Goal: Navigation & Orientation: Go to known website

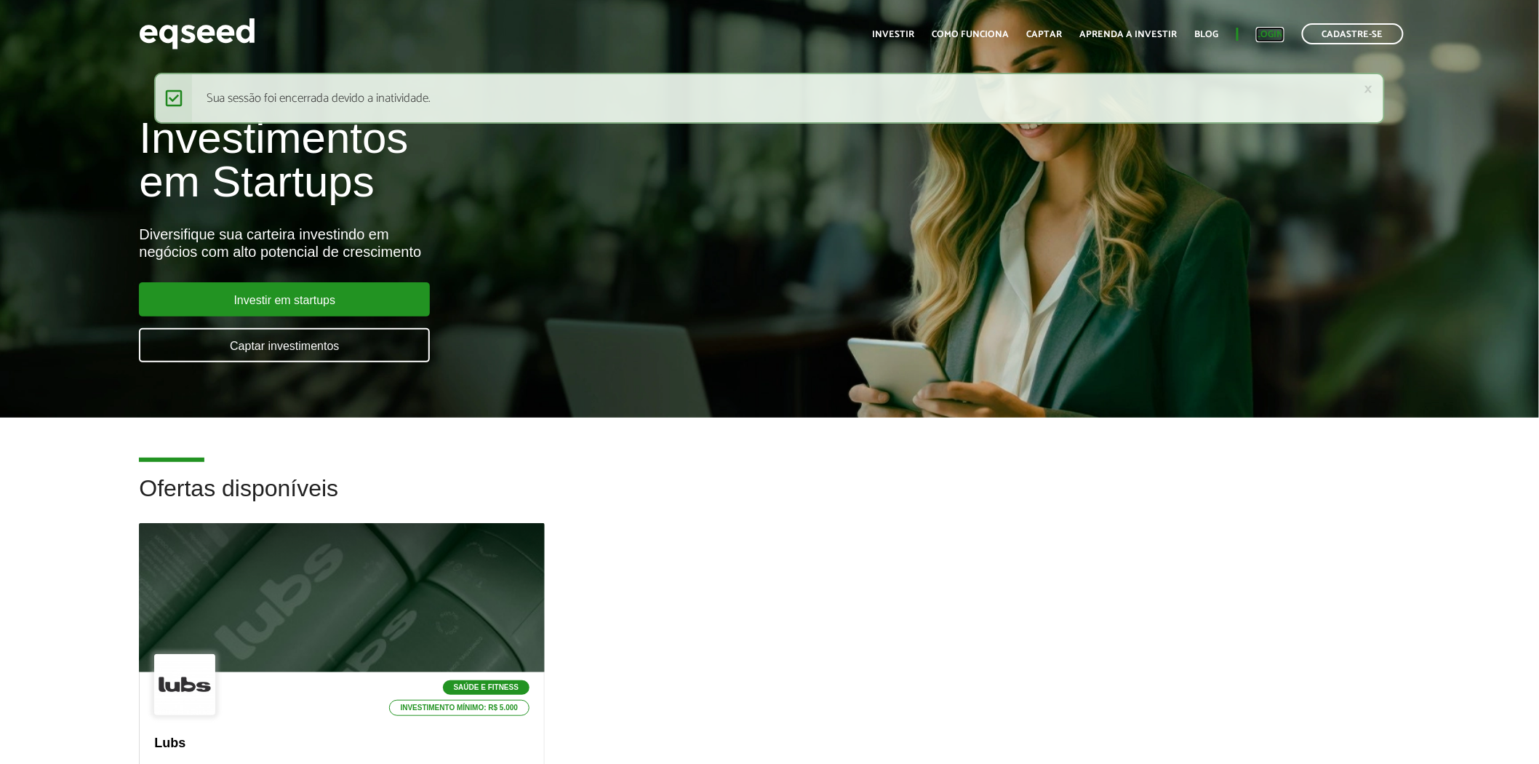
click at [1264, 30] on link "Login" at bounding box center [1270, 34] width 28 height 9
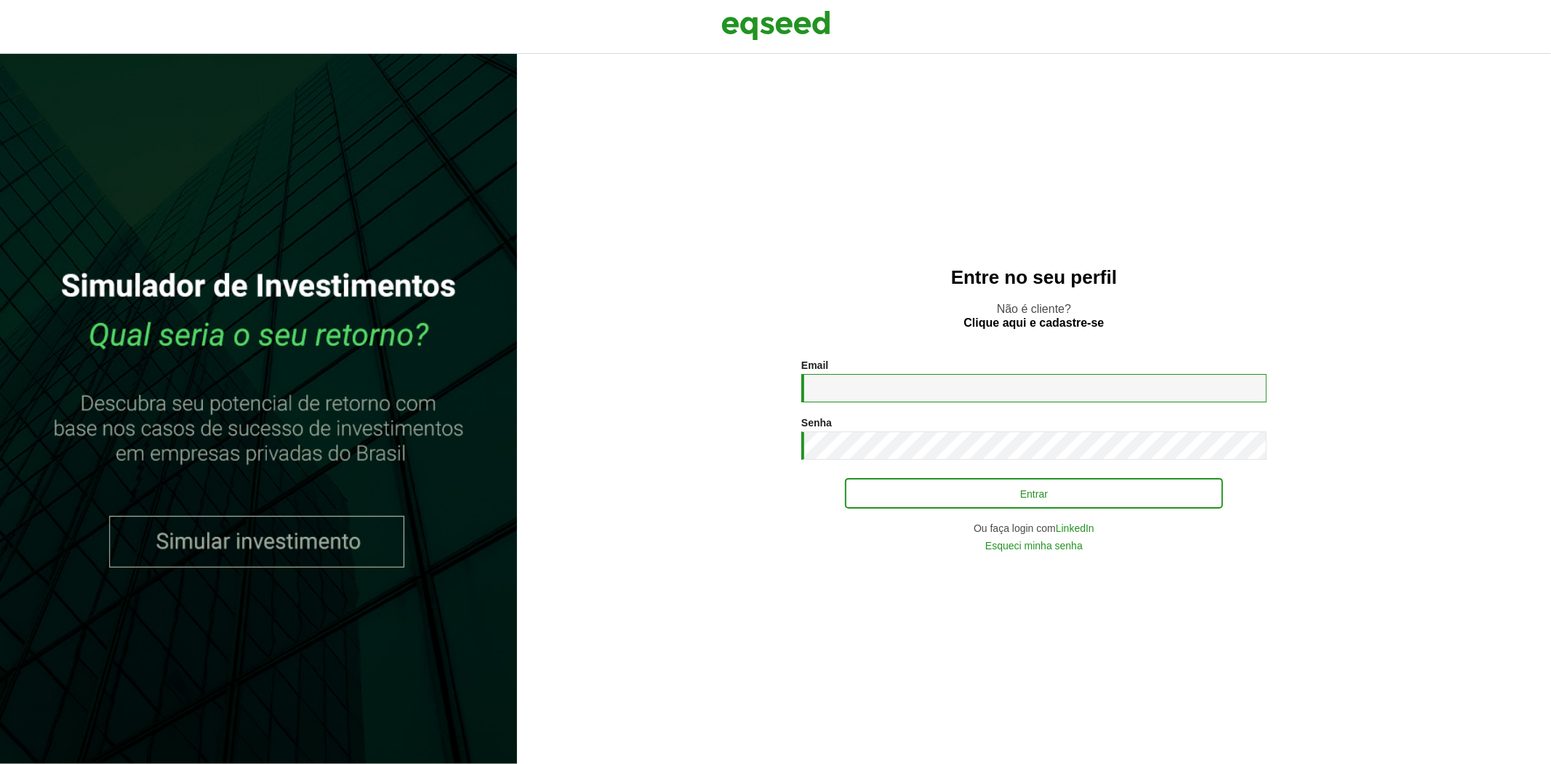
type input "**********"
click at [929, 492] on button "Entrar" at bounding box center [1034, 493] width 378 height 28
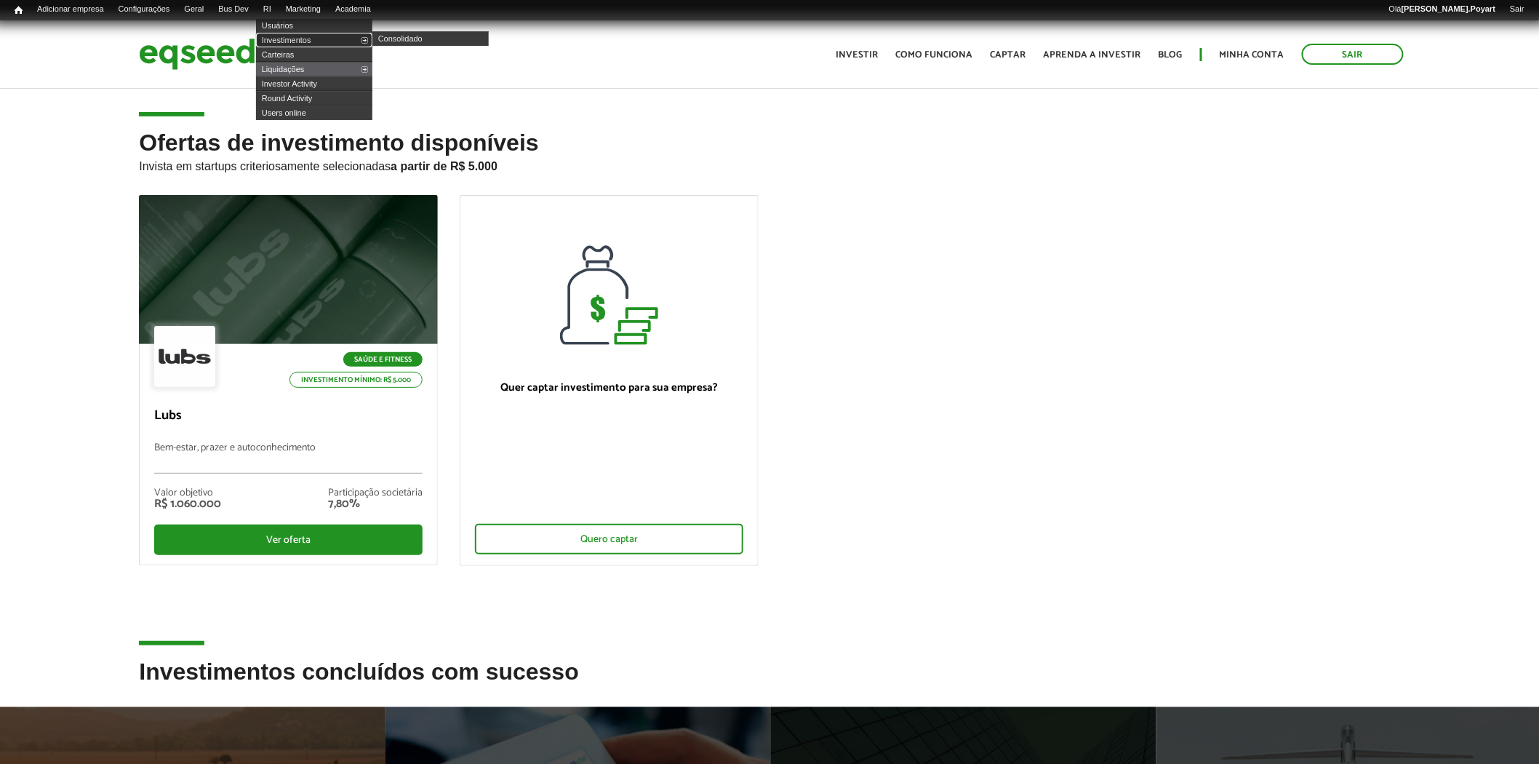
click at [292, 35] on link "Investimentos" at bounding box center [314, 40] width 116 height 15
